Goal: Find specific page/section: Find specific page/section

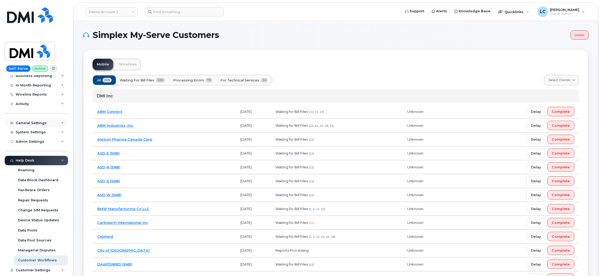
scroll to position [41, 0]
click at [53, 137] on div "System Settings" at bounding box center [36, 132] width 63 height 9
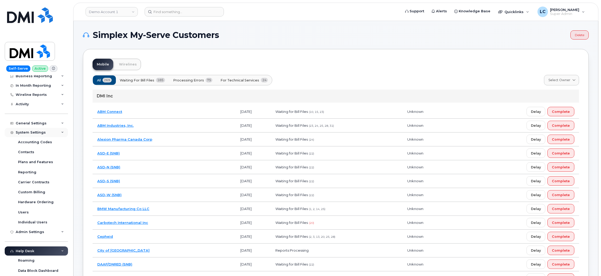
click at [54, 133] on div "System Settings" at bounding box center [36, 132] width 63 height 9
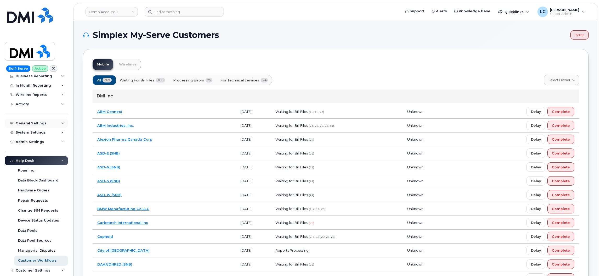
click at [57, 123] on div "General Settings" at bounding box center [36, 122] width 63 height 9
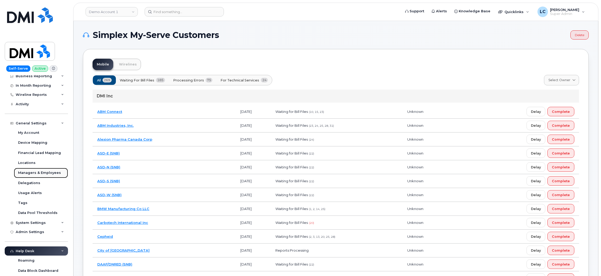
click at [40, 173] on div "Managers & Employees" at bounding box center [39, 172] width 43 height 5
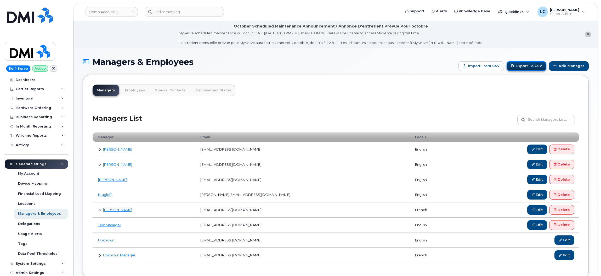
click at [529, 62] on link "Export to CSV" at bounding box center [527, 66] width 40 height 10
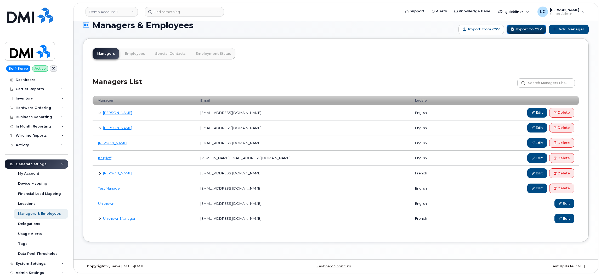
scroll to position [38, 0]
click at [313, 74] on div "Managers List Customize Filter Refresh Export" at bounding box center [336, 81] width 486 height 25
click at [98, 127] on link at bounding box center [99, 127] width 5 height 5
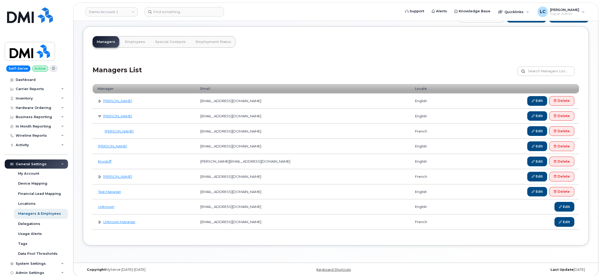
scroll to position [50, 0]
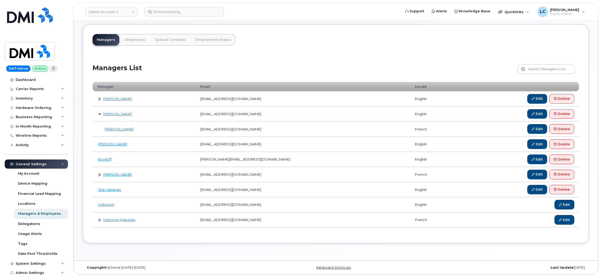
click at [100, 97] on link at bounding box center [99, 98] width 5 height 5
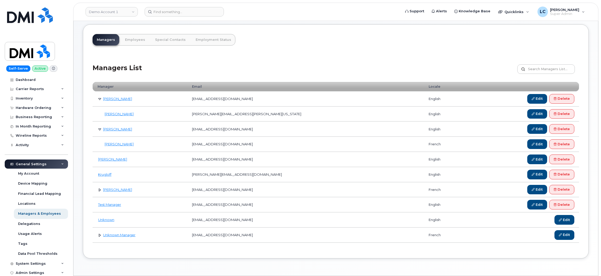
click at [232, 77] on div "Managers List Customize Filter Refresh Export" at bounding box center [336, 67] width 486 height 25
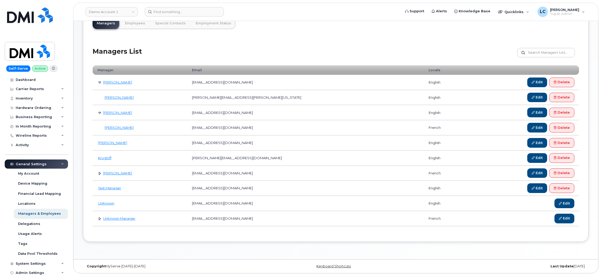
scroll to position [68, 0]
click at [225, 146] on td "jsansregret@simplexmobility.com" at bounding box center [305, 142] width 236 height 15
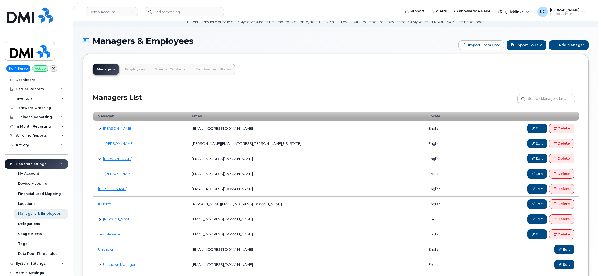
scroll to position [20, 0]
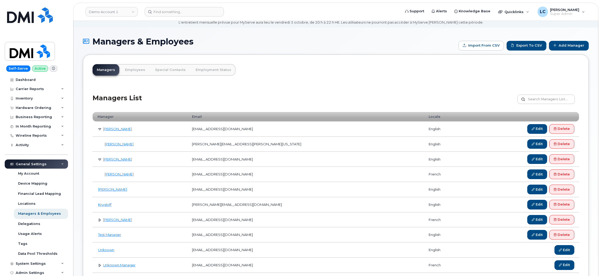
click at [370, 97] on div "Managers List Customize Filter Refresh Export" at bounding box center [336, 97] width 486 height 25
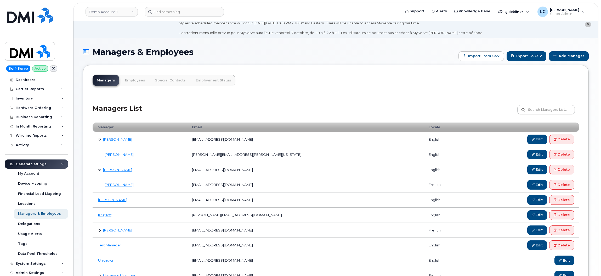
scroll to position [0, 0]
